Goal: Task Accomplishment & Management: Manage account settings

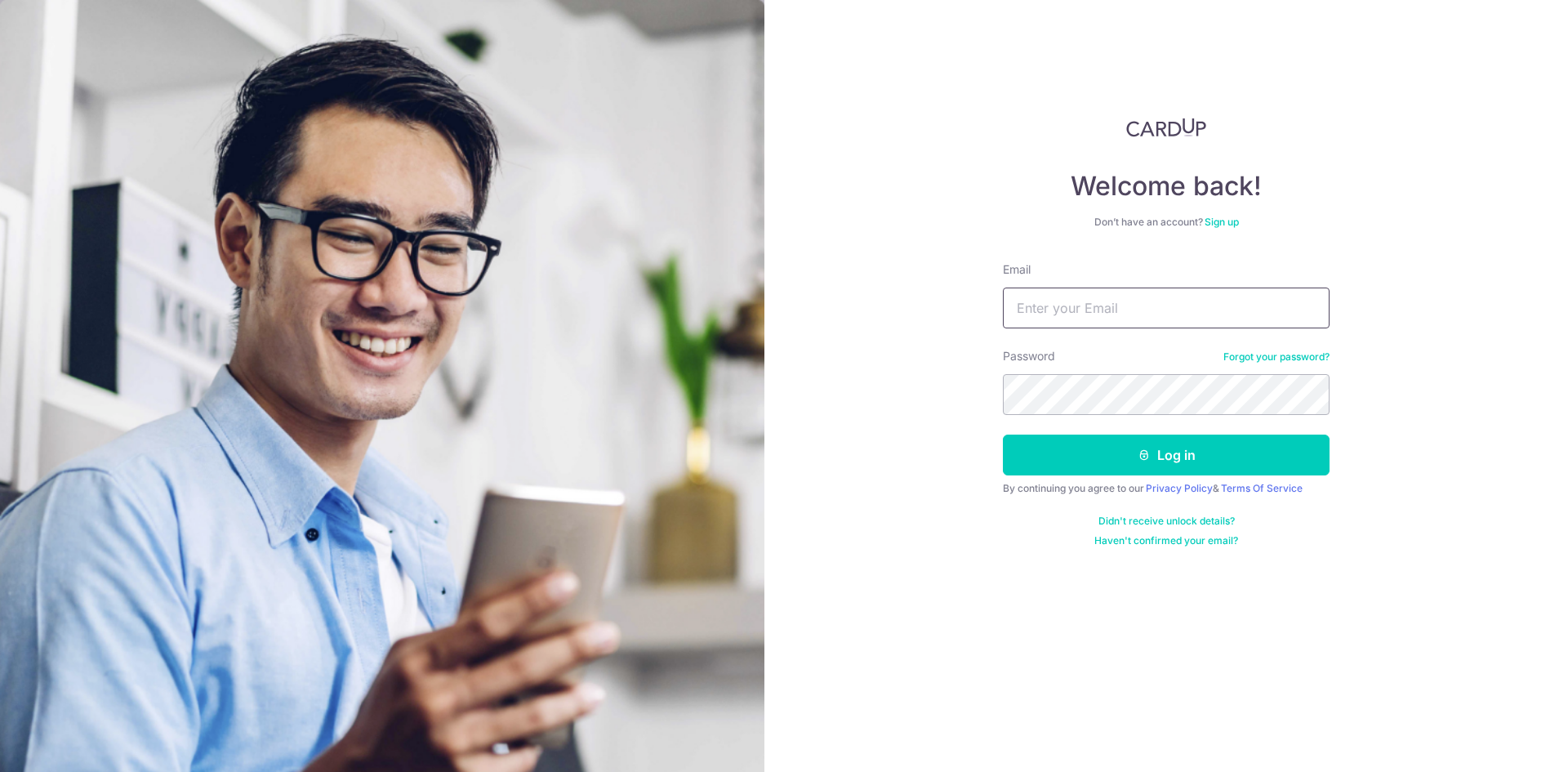
click at [1170, 318] on input "Email" at bounding box center [1166, 308] width 327 height 41
click at [1065, 318] on input "d" at bounding box center [1166, 308] width 327 height 41
type input "dickson.ngds@gmail.com"
click at [1003, 435] on button "Log in" at bounding box center [1166, 455] width 327 height 41
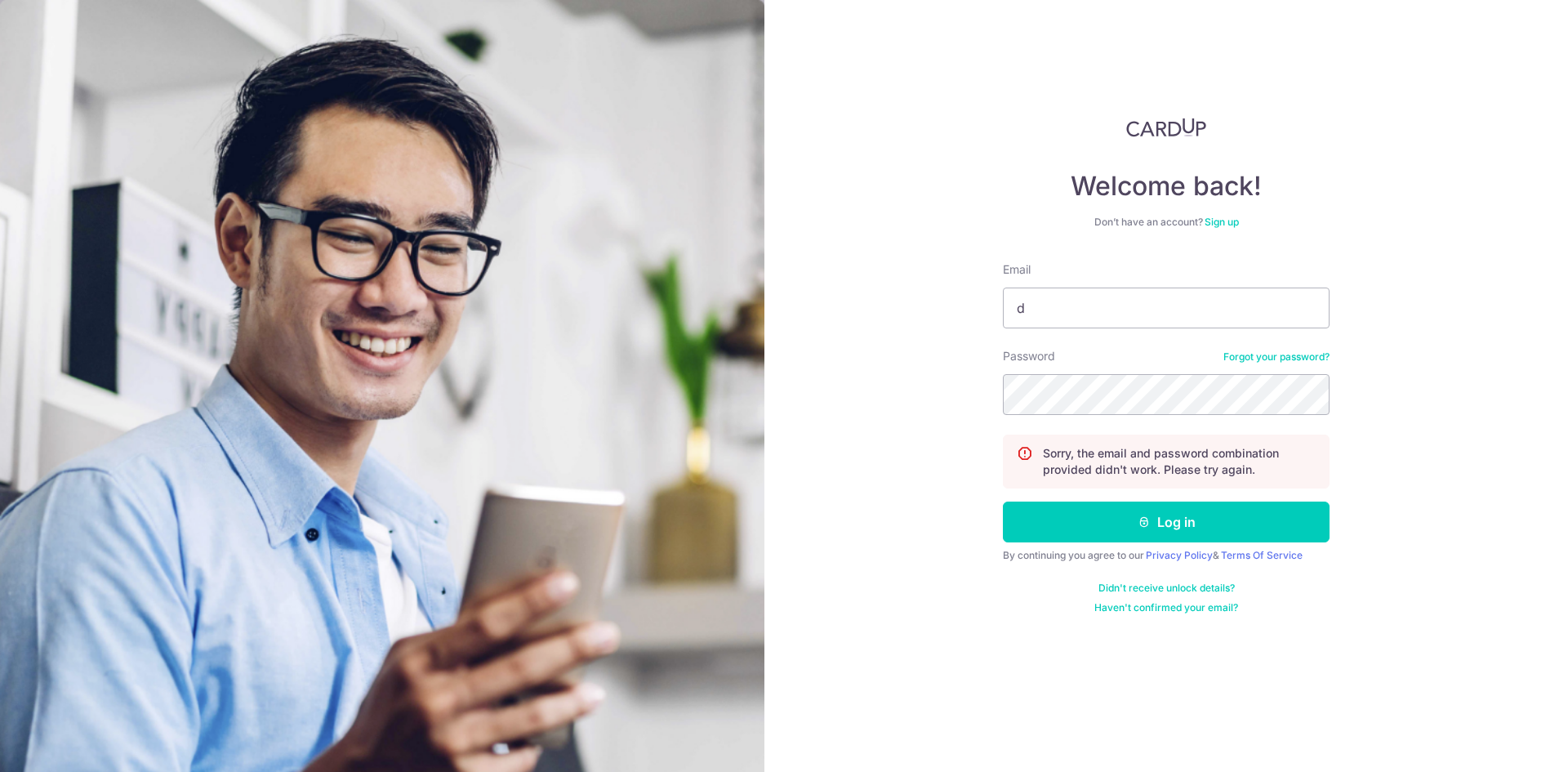
type input "[PERSON_NAME][EMAIL_ADDRESS][DOMAIN_NAME]"
click at [1003, 501] on button "Log in" at bounding box center [1166, 521] width 327 height 41
type input "[PERSON_NAME][EMAIL_ADDRESS][DOMAIN_NAME]"
click at [1003, 501] on button "Log in" at bounding box center [1166, 521] width 327 height 41
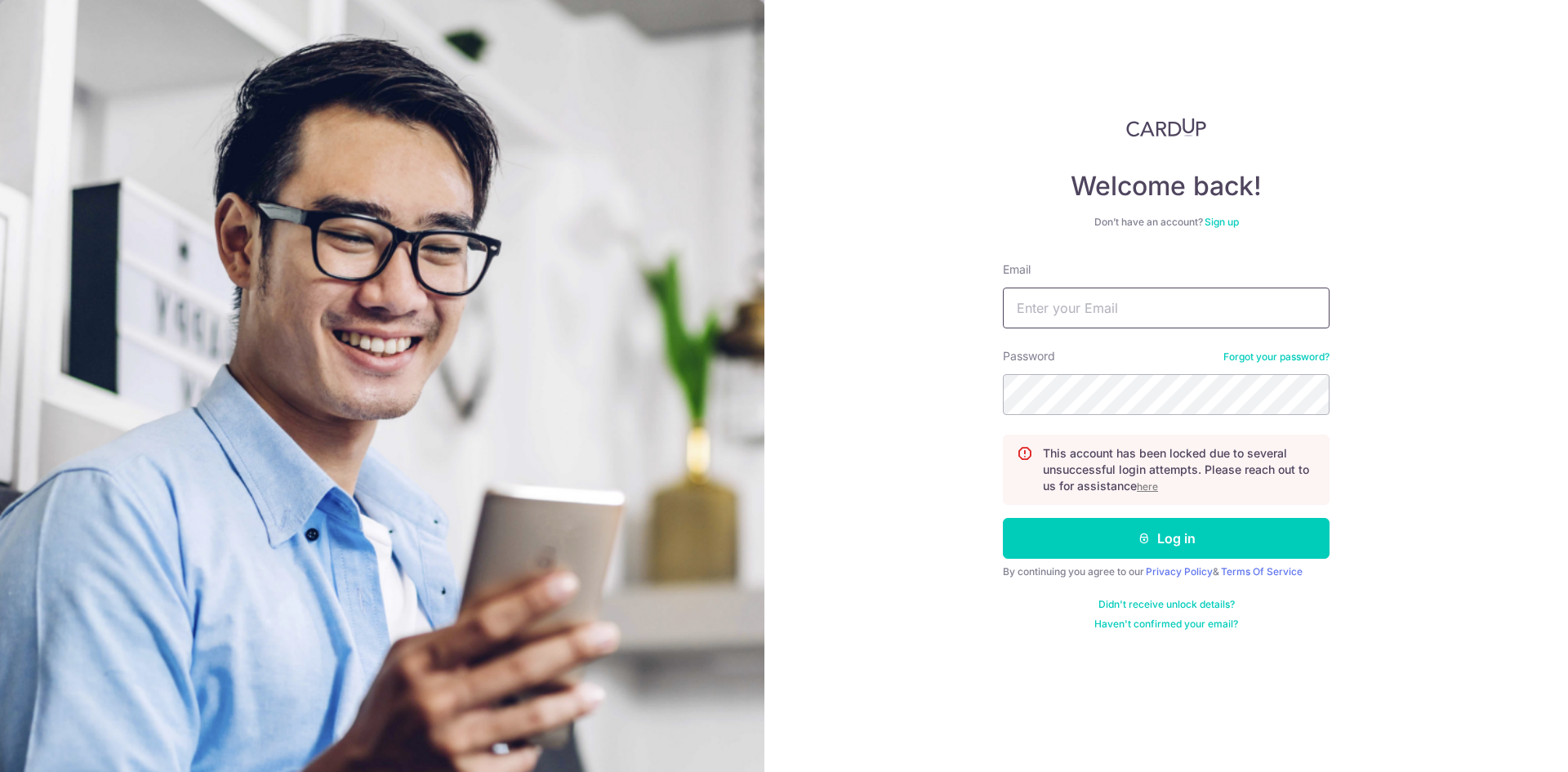
click at [1194, 313] on input "Email" at bounding box center [1166, 308] width 327 height 41
type input "[PERSON_NAME][EMAIL_ADDRESS][DOMAIN_NAME]"
click at [1270, 356] on link "Forgot your password?" at bounding box center [1276, 357] width 106 height 13
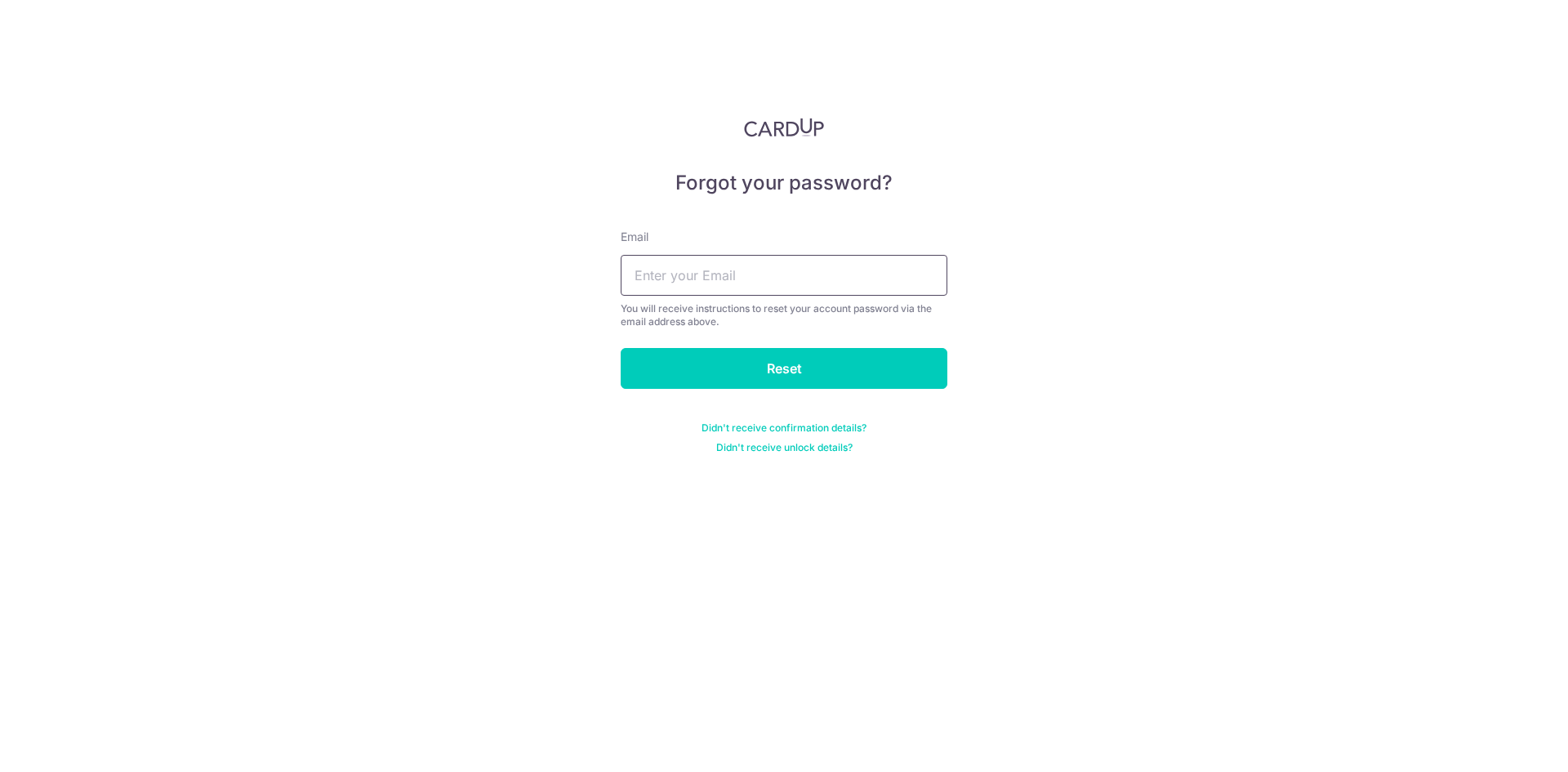
click at [689, 283] on input "text" at bounding box center [784, 274] width 327 height 41
type input "dickson.ngds@gmail.com"
click at [877, 389] on form "Email dickson.ngds@gmail.com You will receive instructions to reset your accoun…" at bounding box center [784, 331] width 327 height 245
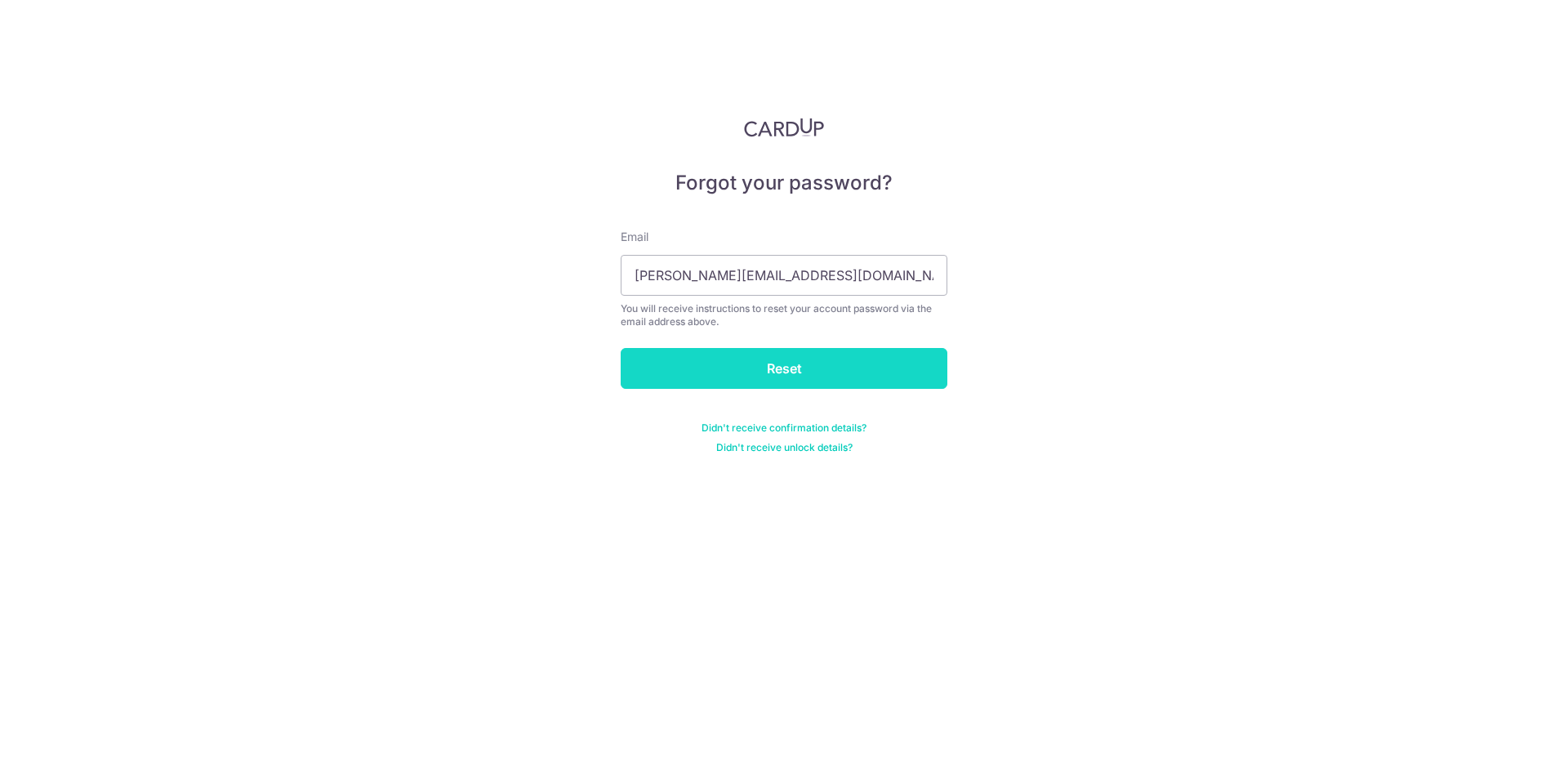
click at [848, 365] on input "Reset" at bounding box center [784, 367] width 327 height 41
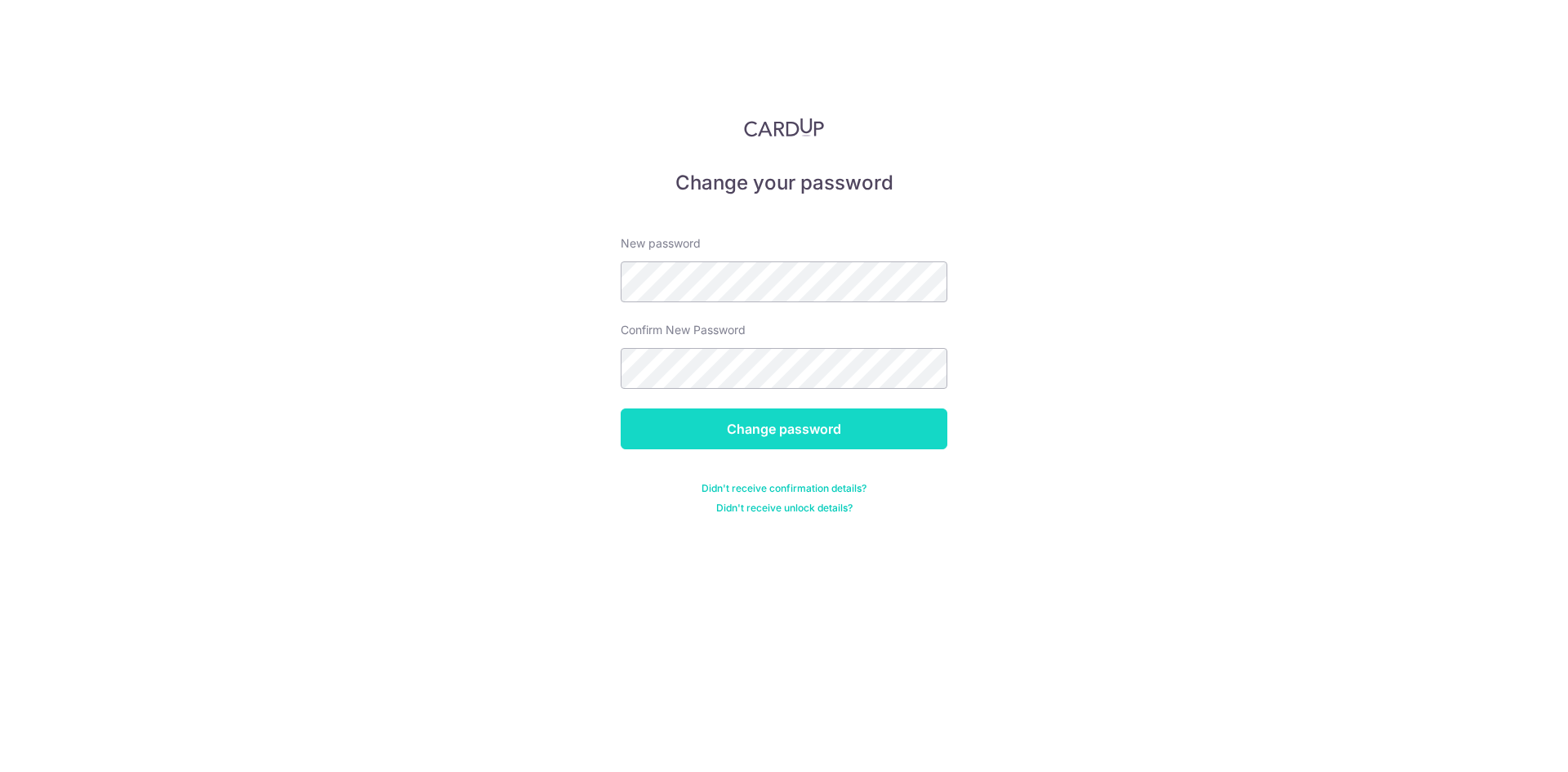
click at [785, 427] on input "Change password" at bounding box center [784, 428] width 327 height 41
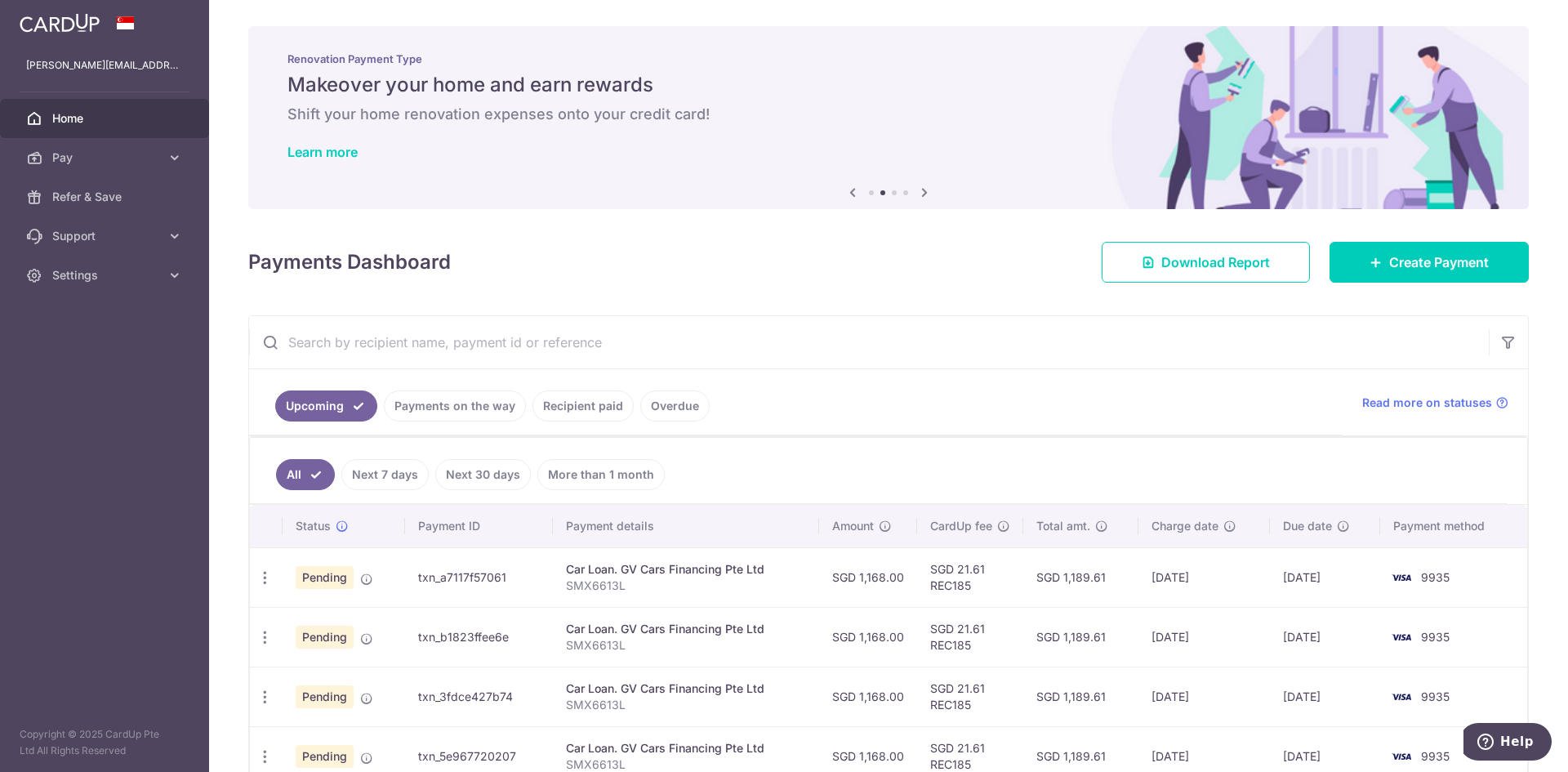
click at [456, 405] on link "Payments on the way" at bounding box center [455, 405] width 142 height 31
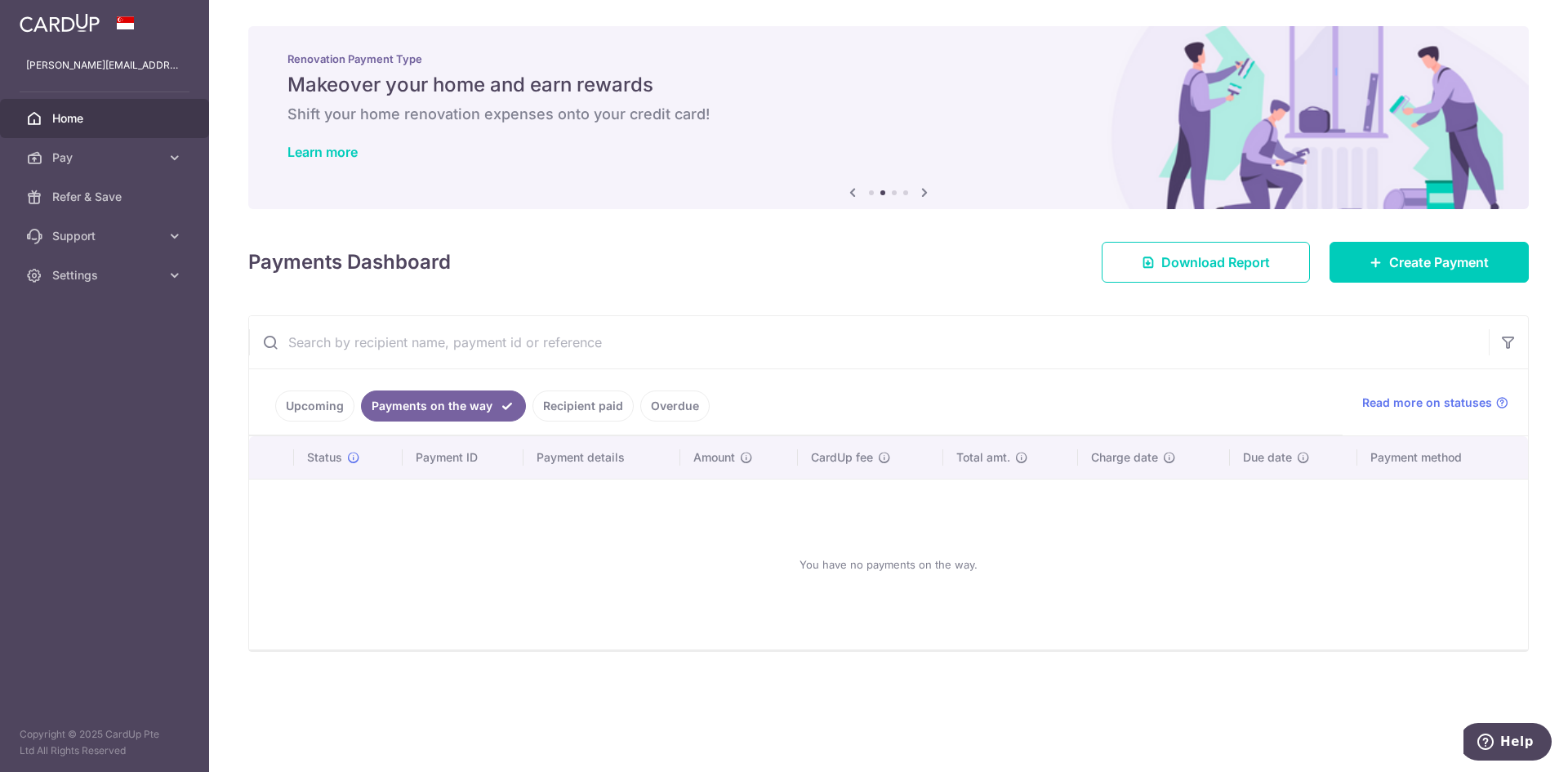
click at [588, 408] on link "Recipient paid" at bounding box center [583, 405] width 102 height 31
click at [667, 411] on link "Overdue" at bounding box center [674, 405] width 69 height 31
click at [418, 418] on link "Payments on the way" at bounding box center [432, 405] width 142 height 31
click at [315, 415] on link "Upcoming" at bounding box center [314, 405] width 79 height 31
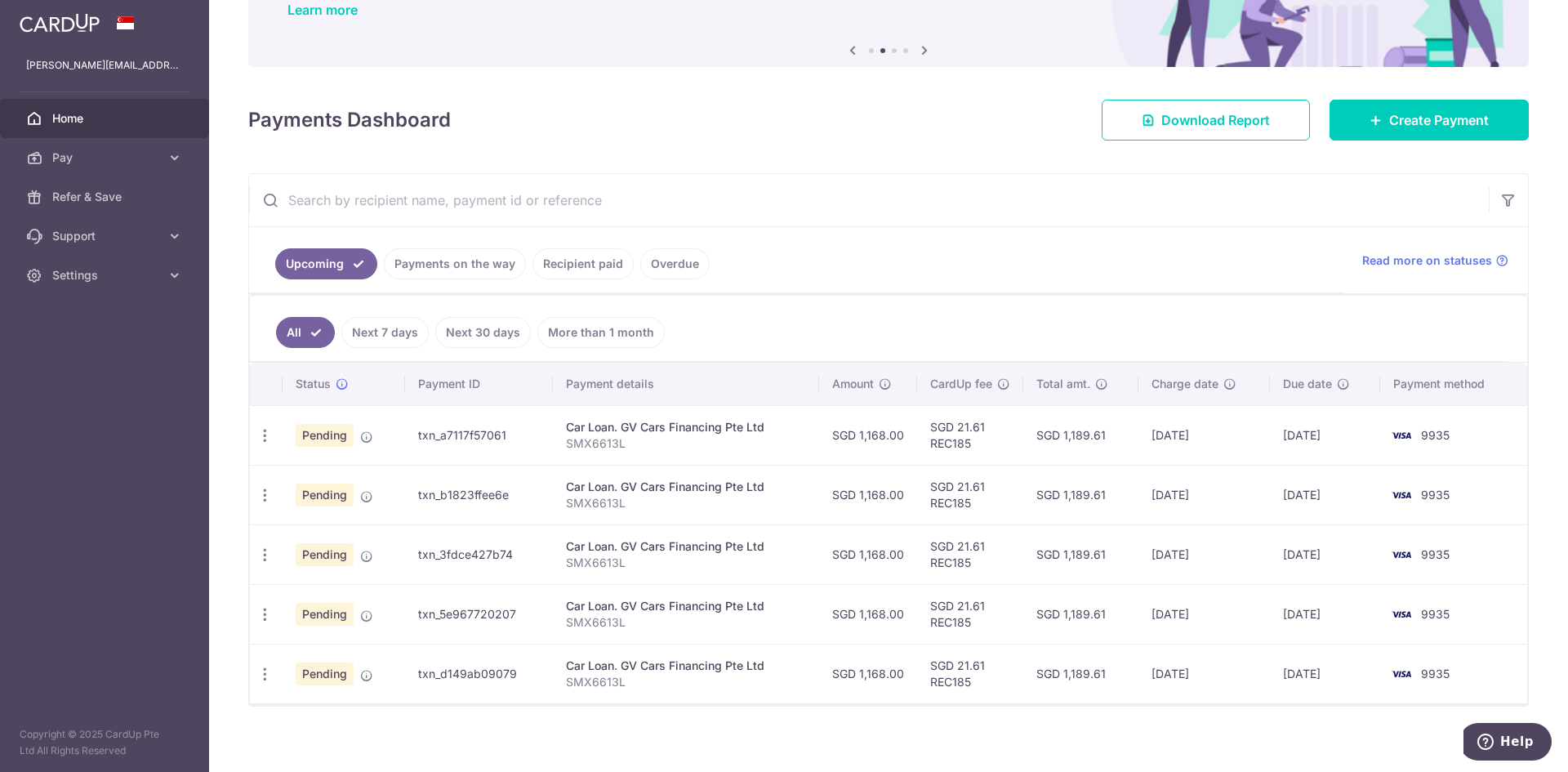
scroll to position [154, 0]
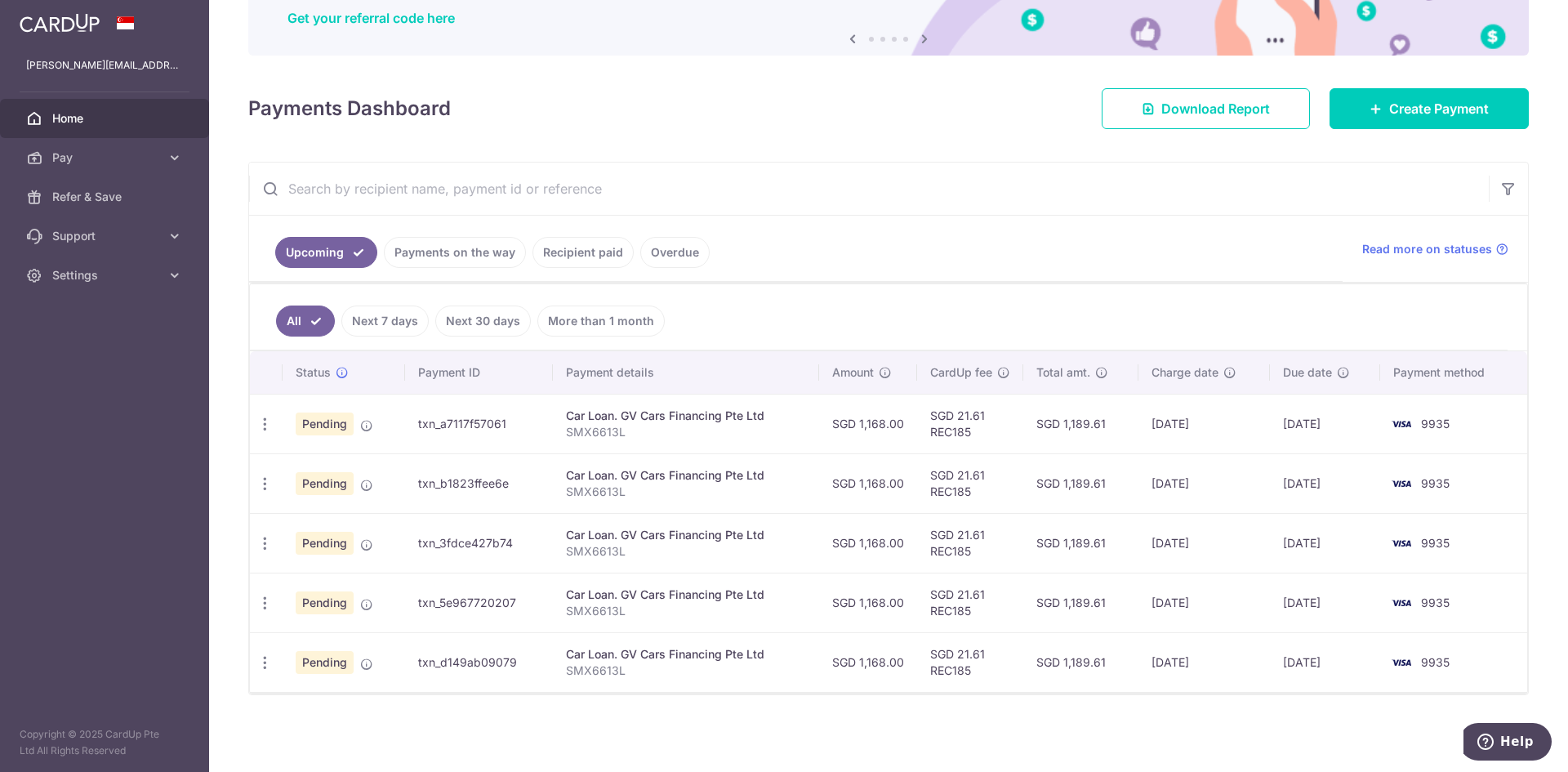
drag, startPoint x: 889, startPoint y: 427, endPoint x: 810, endPoint y: 426, distance: 79.0
click at [810, 426] on tr "Update payment Cancel payment Pending txn_a7117f57061 Car Loan. GV Cars Financi…" at bounding box center [888, 424] width 1277 height 60
click at [366, 326] on link "Next 7 days" at bounding box center [386, 321] width 87 height 31
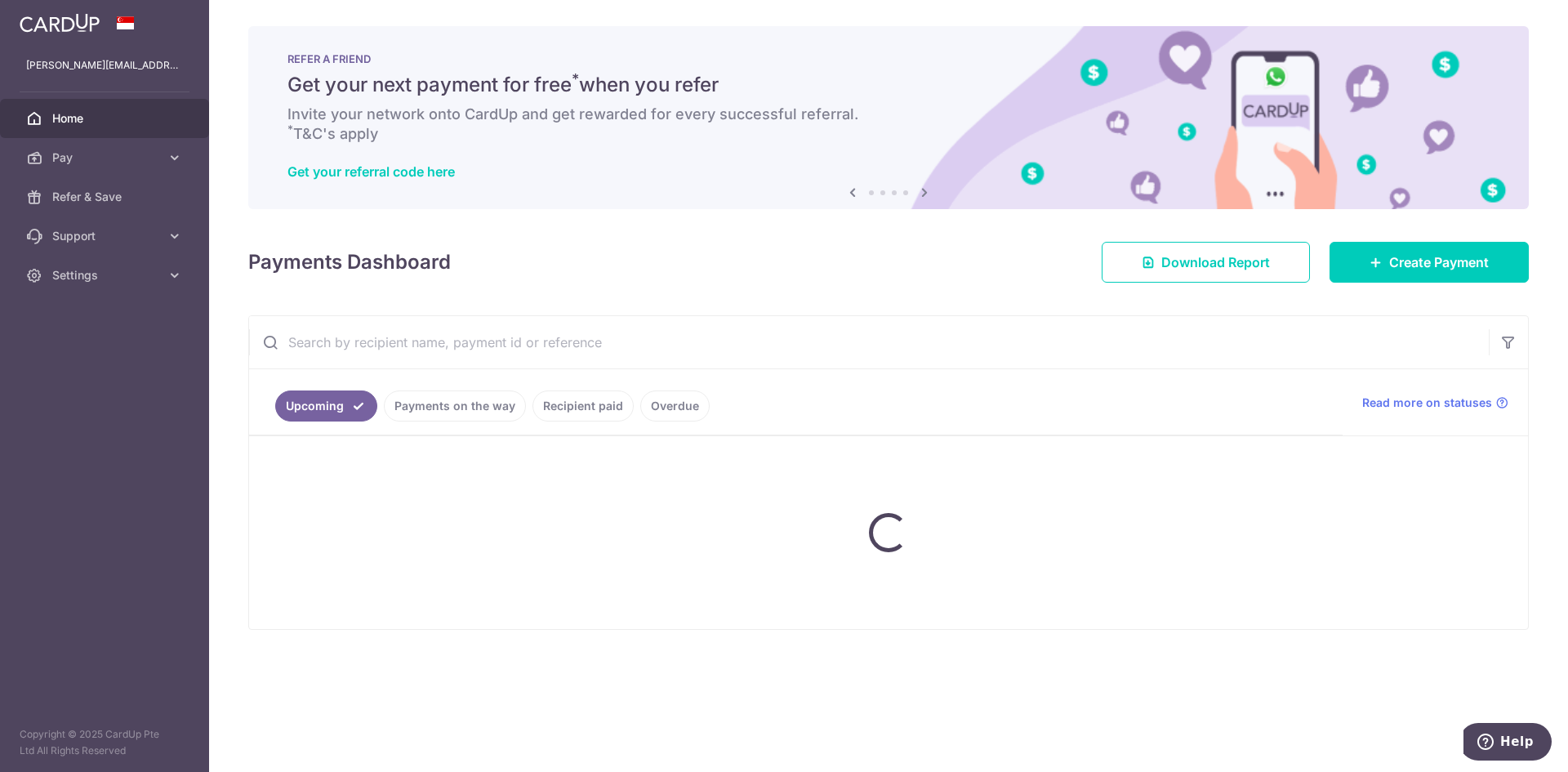
scroll to position [0, 0]
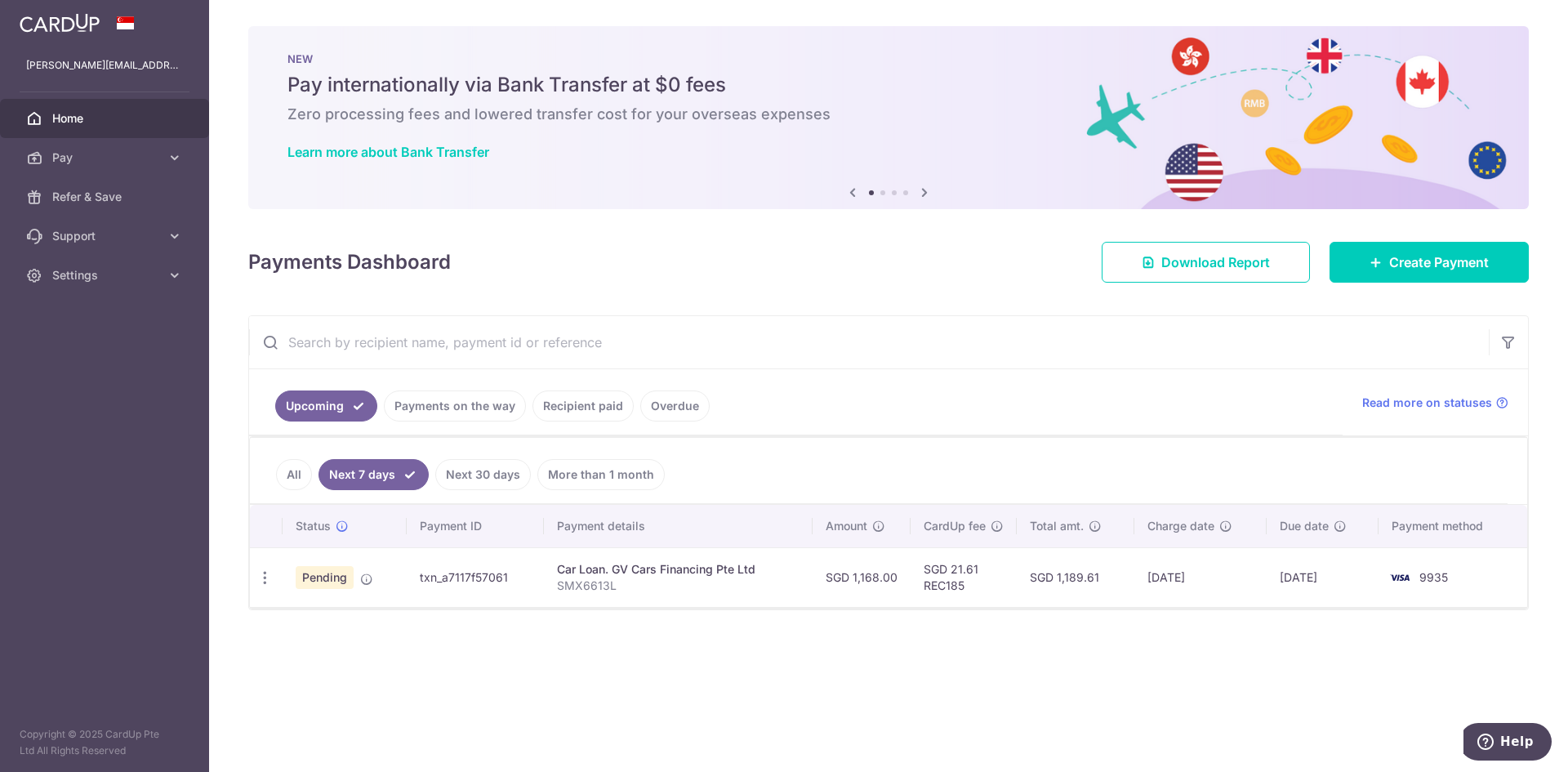
click at [312, 483] on li "Next 7 days" at bounding box center [370, 474] width 117 height 31
click at [301, 480] on link "All" at bounding box center [294, 474] width 36 height 31
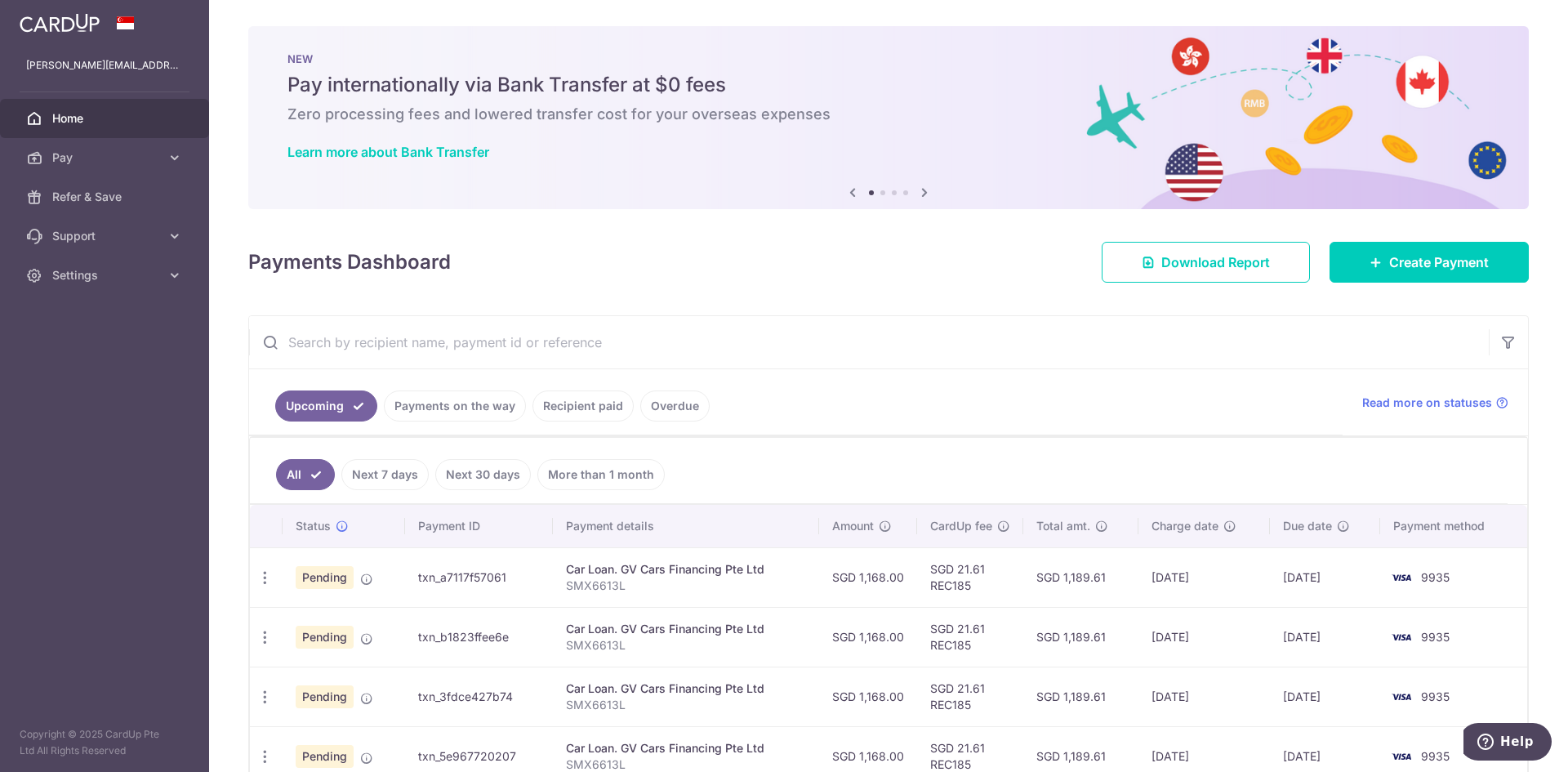
click at [375, 486] on link "Next 7 days" at bounding box center [386, 474] width 87 height 31
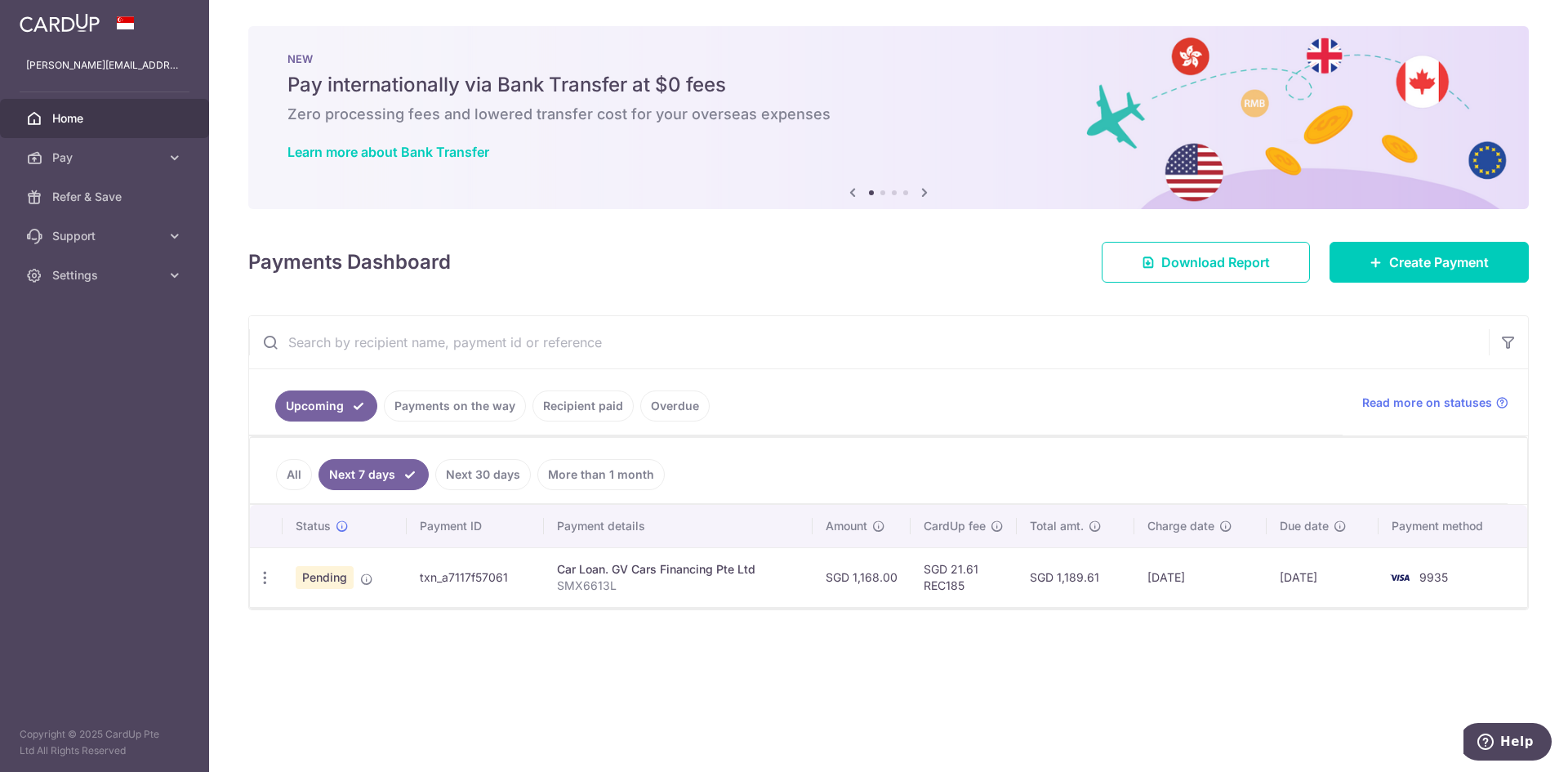
click at [487, 472] on link "Next 30 days" at bounding box center [482, 474] width 96 height 31
click at [609, 476] on div "All Next 7 days Next 30 days More than 1 month Status Payment ID Payment detail…" at bounding box center [888, 522] width 1279 height 173
click at [609, 476] on link "More than 1 month" at bounding box center [601, 474] width 127 height 31
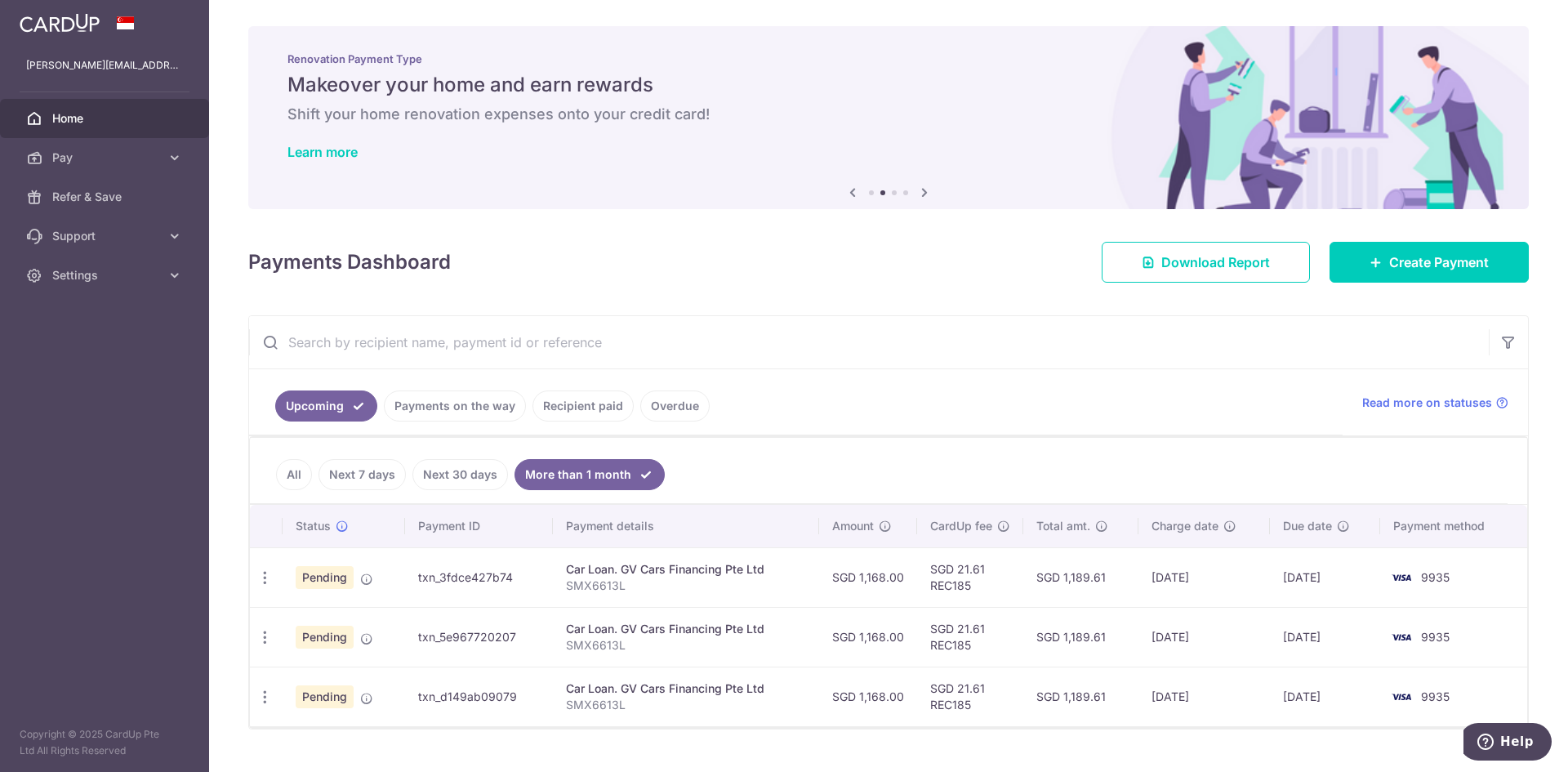
click at [1195, 583] on td "[DATE]" at bounding box center [1204, 576] width 131 height 60
click at [441, 484] on link "Next 30 days" at bounding box center [460, 474] width 96 height 31
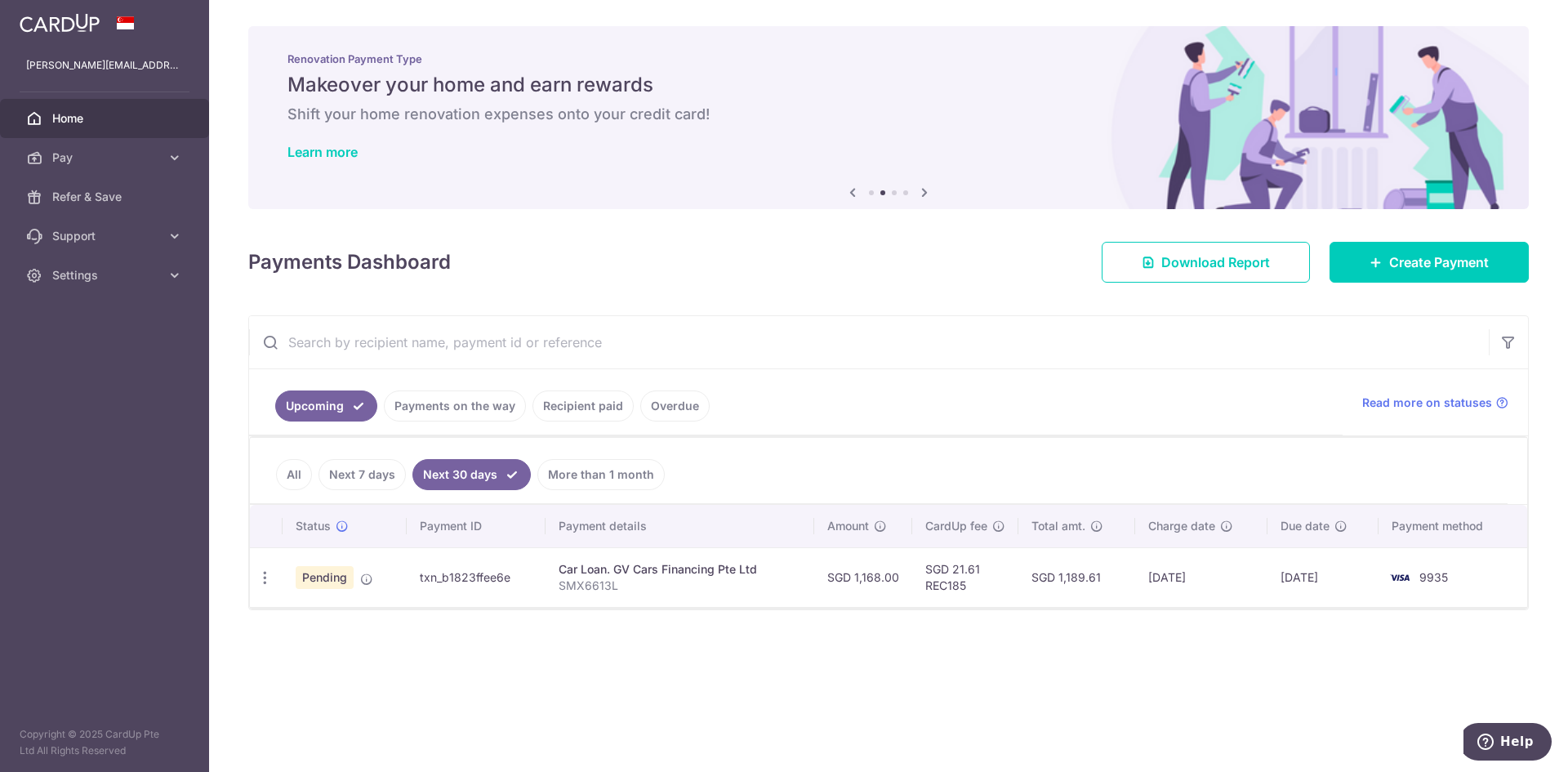
click at [356, 483] on link "Next 7 days" at bounding box center [362, 474] width 87 height 31
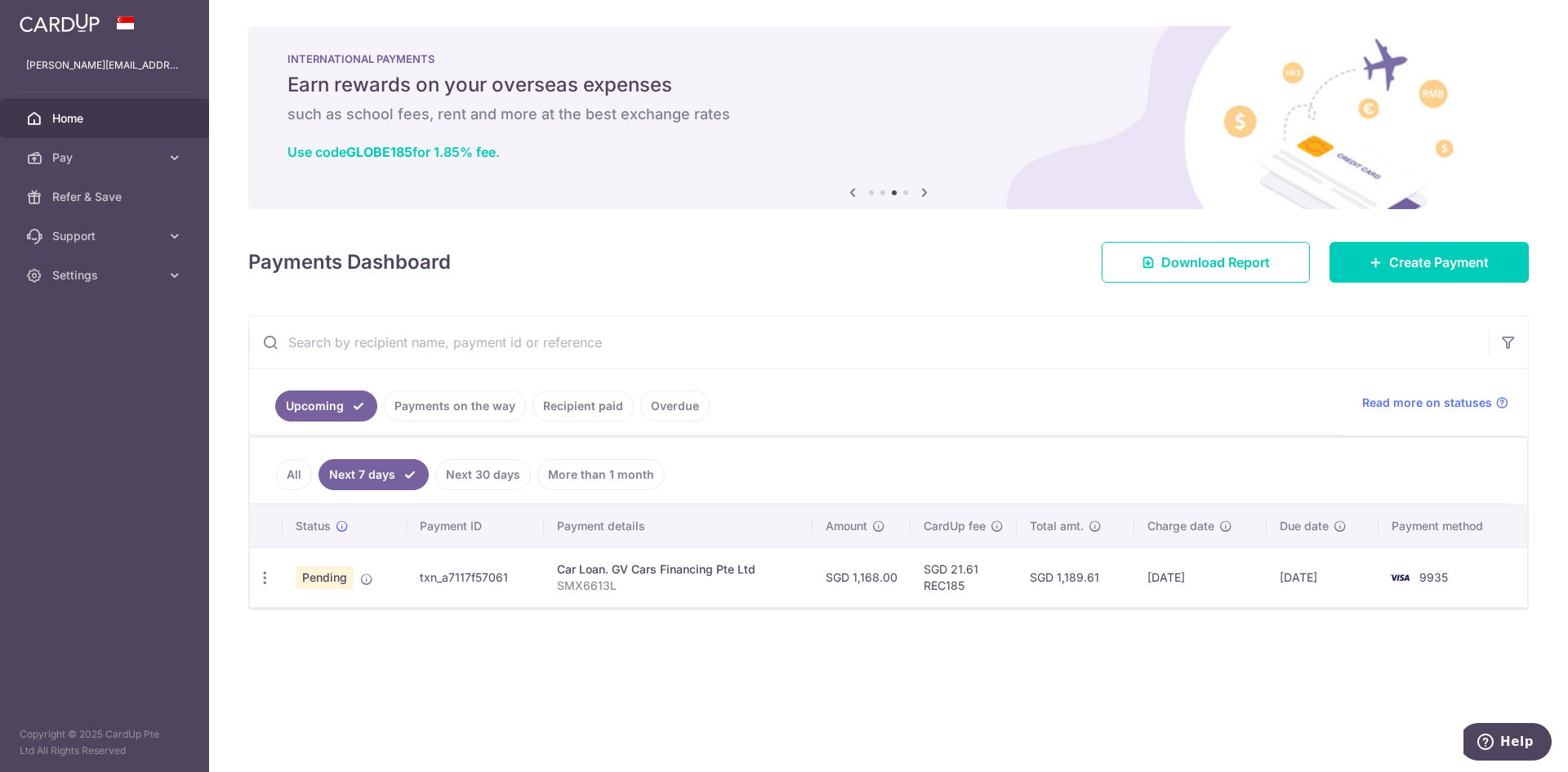
click at [445, 416] on link "Payments on the way" at bounding box center [455, 405] width 142 height 31
